Goal: Entertainment & Leisure: Browse casually

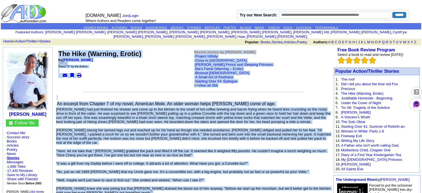
drag, startPoint x: 325, startPoint y: 86, endPoint x: 57, endPoint y: 46, distance: 270.9
copy td "The Hike (Warning, Erotic) by Ronald W. Hull Monday, September 5, 2005 Rated " …"
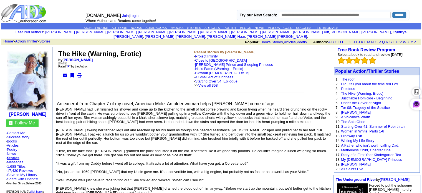
drag, startPoint x: 353, startPoint y: 89, endPoint x: 293, endPoint y: 79, distance: 60.8
click at [293, 79] on td "Recent stories by Ronald W. Hull · Project Infinity · Close to El Fuego · Macaw…" at bounding box center [262, 68] width 136 height 39
drag, startPoint x: 59, startPoint y: 48, endPoint x: 152, endPoint y: 47, distance: 92.5
click at [152, 49] on td "The Hike (Warning, Erotic) by Ronald W. Hull Monday, September 5, 2005 Rated " …" at bounding box center [126, 68] width 136 height 39
copy font "The Hike (Warning, Erotic)"
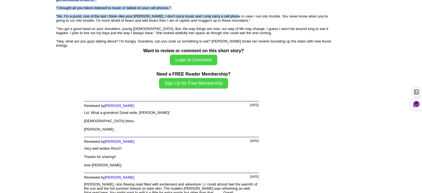
scroll to position [1035, 0]
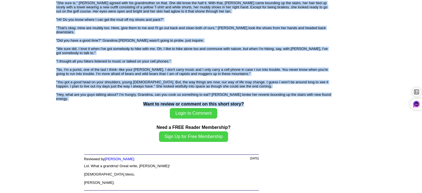
drag, startPoint x: 60, startPoint y: 101, endPoint x: 317, endPoint y: 89, distance: 257.1
copy div "An excerpt from Chapter 7 of my novel, American Mole. An older woman helps Jaso…"
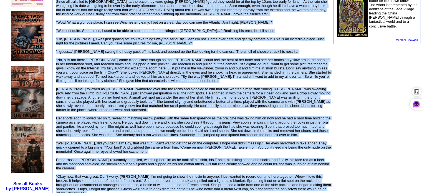
scroll to position [0, 0]
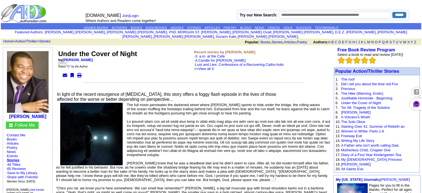
drag, startPoint x: 144, startPoint y: 54, endPoint x: 52, endPoint y: 47, distance: 91.8
copy tbody "Jacques S. Fleury Follow Me · Contact Me · Books · Articles · Poetry · News · E…"
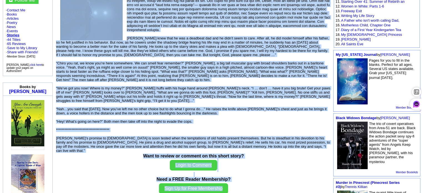
scroll to position [129, 0]
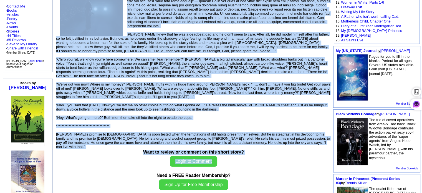
drag, startPoint x: 61, startPoint y: 91, endPoint x: 302, endPoint y: 144, distance: 247.0
click at [302, 144] on div "**********" at bounding box center [193, 122] width 277 height 408
copy div "In light of the recent resurgence of drug addiction, this story offers a foggy …"
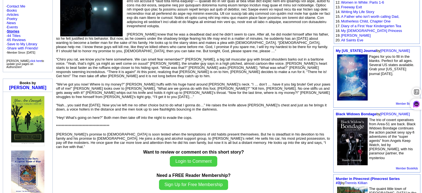
click at [271, 150] on div "Want to review or comment on this short story? Login to Comment Need a FREE Rea…" at bounding box center [193, 171] width 277 height 42
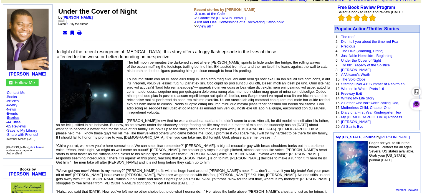
scroll to position [40, 0]
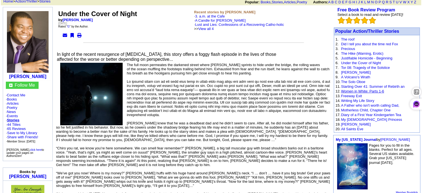
click at [360, 89] on link "Women in White: Parts 1-6" at bounding box center [362, 91] width 43 height 4
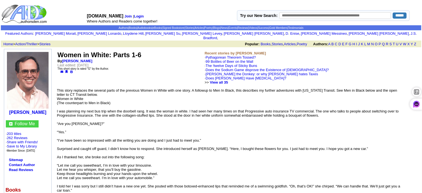
click at [60, 53] on font "Women in White: Parts 1-6" at bounding box center [99, 54] width 84 height 7
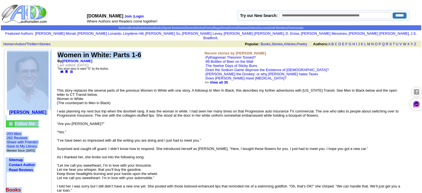
drag, startPoint x: 54, startPoint y: 48, endPoint x: 149, endPoint y: 46, distance: 94.7
copy tr "Mel Hathorn Follow Me · 203 titles · 262 Reviews · Share with Friends! · Save t…"
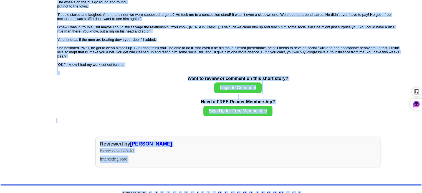
scroll to position [1117, 0]
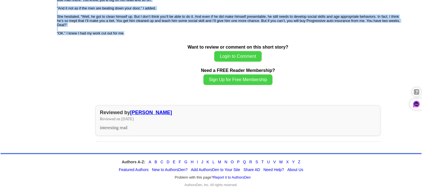
drag, startPoint x: 55, startPoint y: 86, endPoint x: 331, endPoint y: 34, distance: 280.3
copy td "This story replaces the several parts of the previous Women in White with one s…"
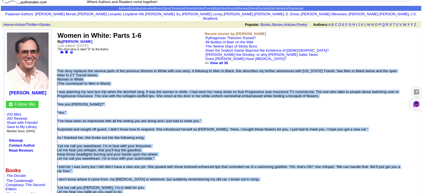
scroll to position [7, 0]
